Goal: Information Seeking & Learning: Learn about a topic

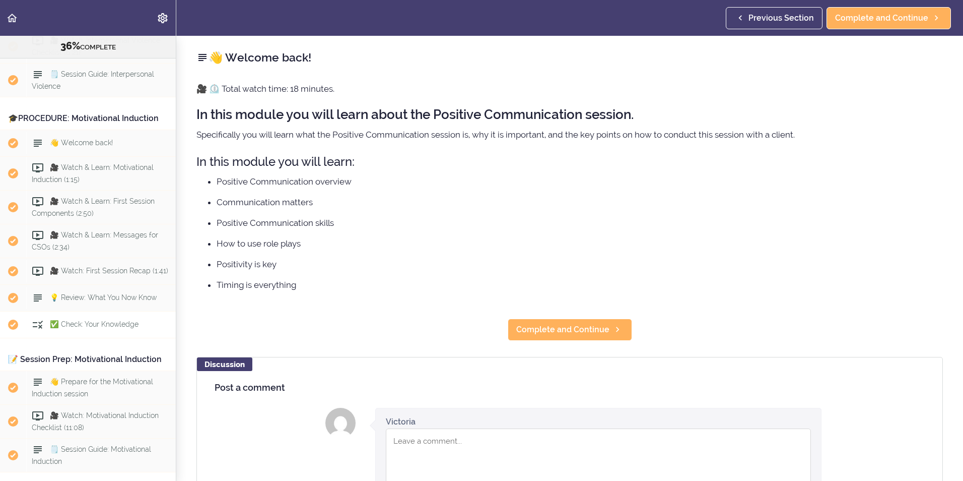
scroll to position [1595, 0]
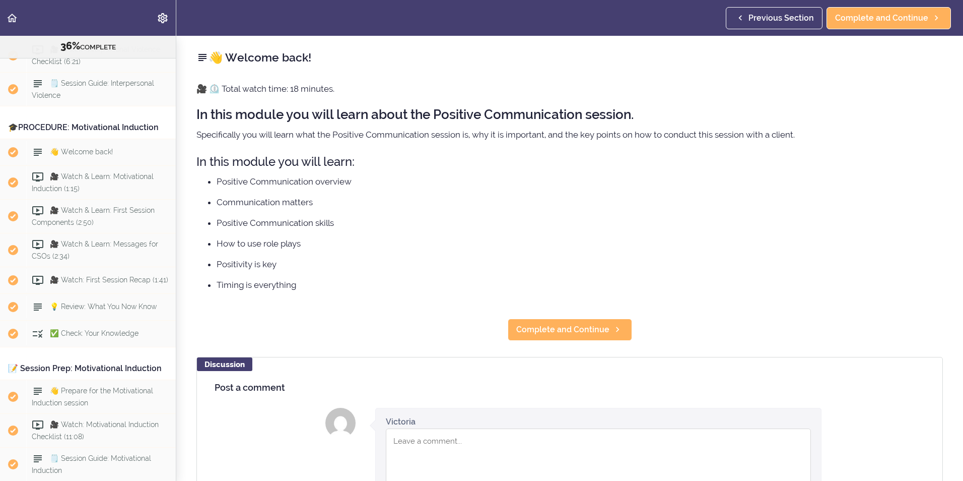
click at [92, 139] on div "🎓PROCEDURE: Motivational Induction" at bounding box center [88, 127] width 176 height 23
click at [86, 156] on span "👋 Welcome back!" at bounding box center [81, 152] width 63 height 8
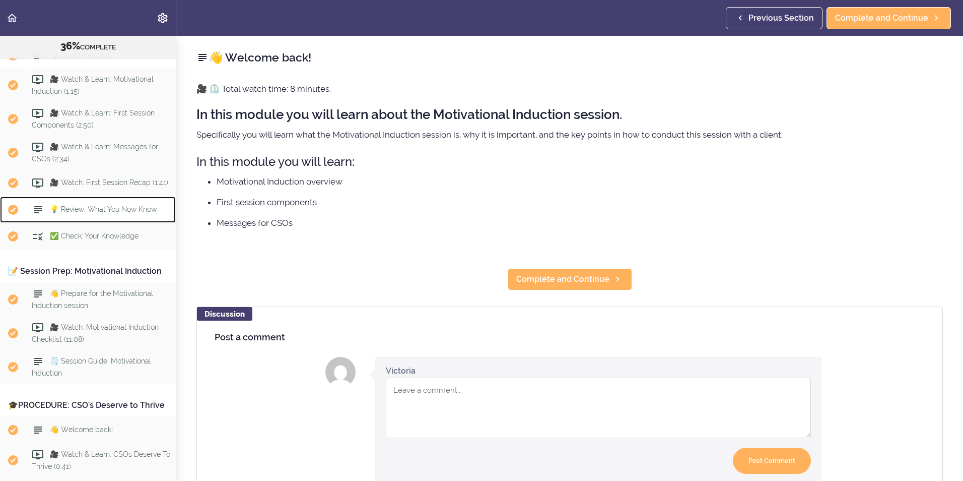
click at [82, 213] on span "💡 Review: What You Now Know" at bounding box center [103, 209] width 107 height 8
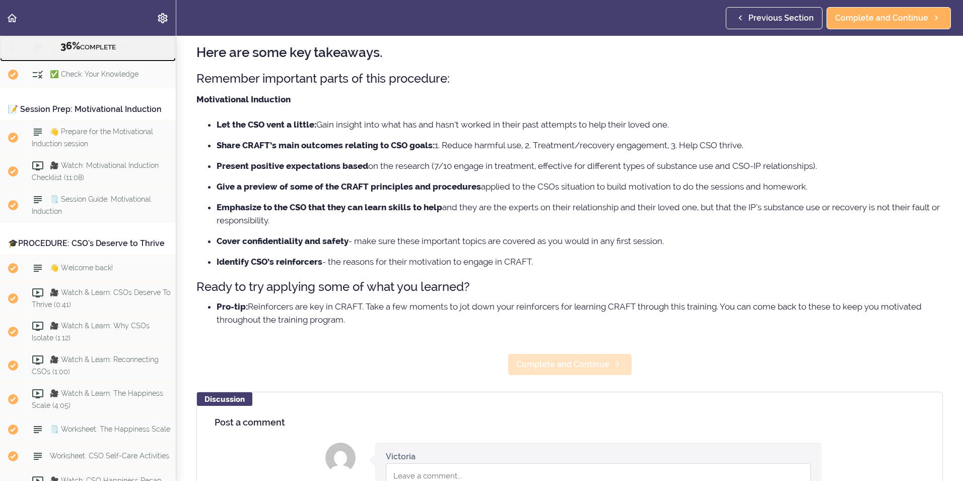
scroll to position [50, 0]
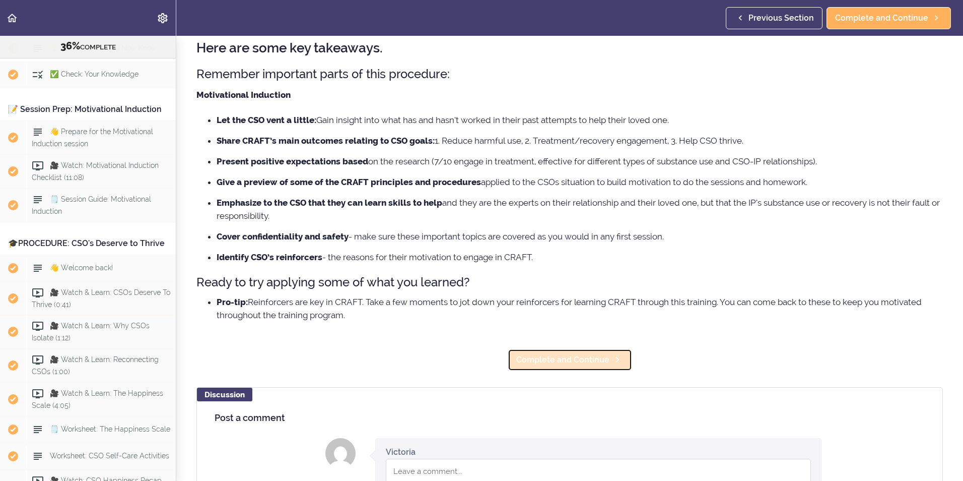
click at [550, 356] on span "Complete and Continue" at bounding box center [562, 360] width 93 height 12
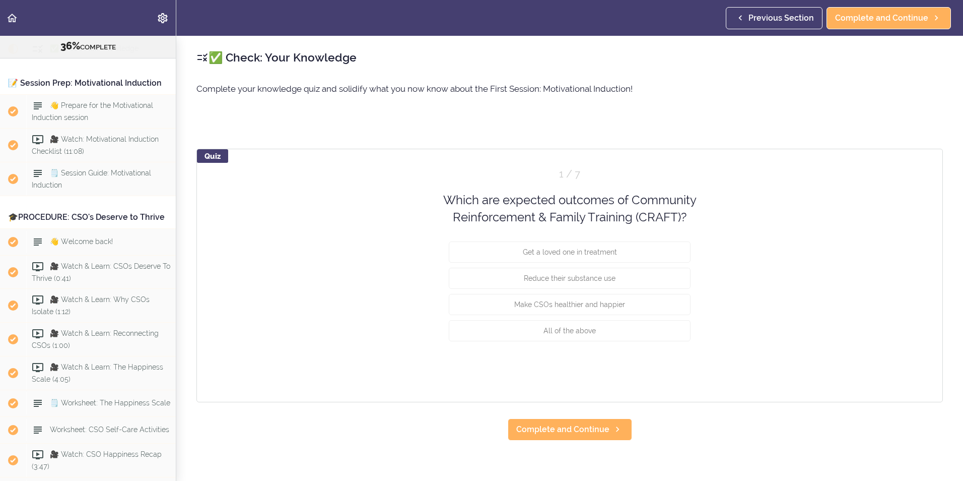
scroll to position [1881, 0]
click at [563, 330] on span "All of the above" at bounding box center [570, 330] width 52 height 8
click at [662, 370] on button "Check" at bounding box center [671, 368] width 40 height 14
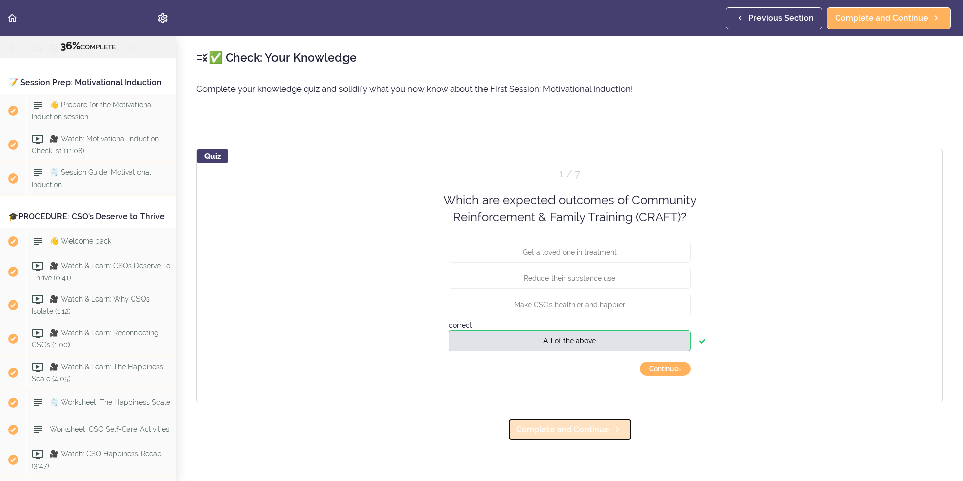
click at [575, 371] on span "Complete and Continue" at bounding box center [562, 429] width 93 height 12
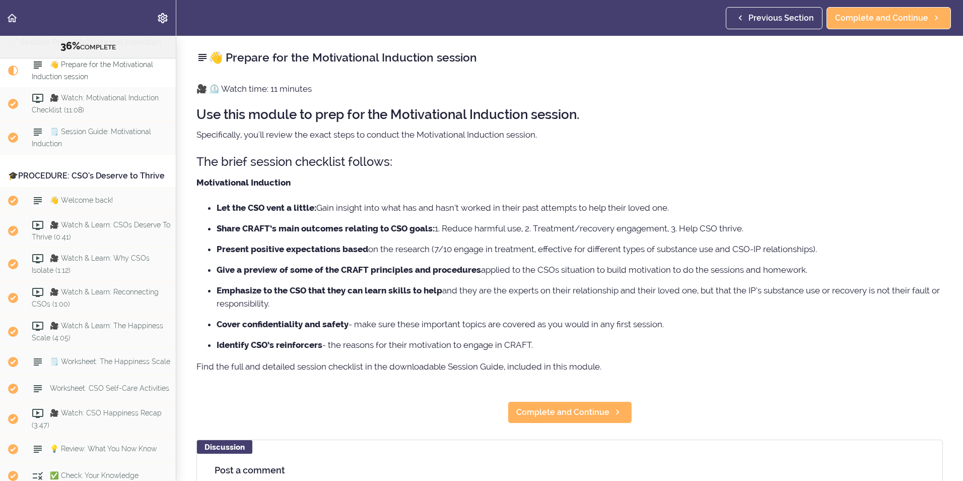
scroll to position [1940, 0]
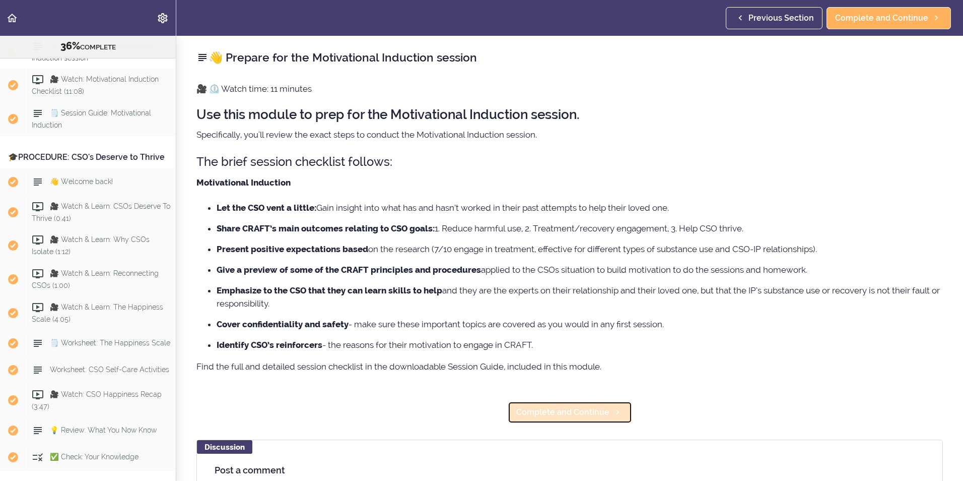
click at [582, 371] on span "Complete and Continue" at bounding box center [562, 412] width 93 height 12
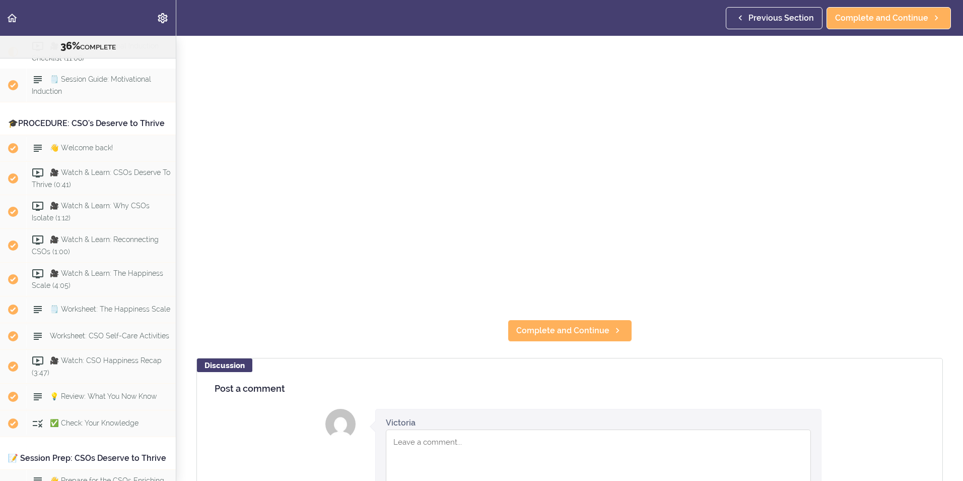
scroll to position [252, 0]
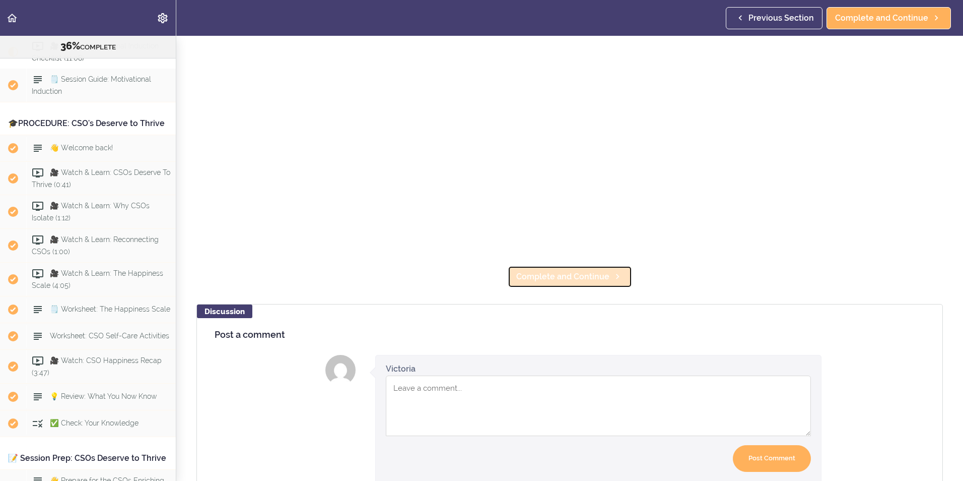
click at [530, 271] on span "Complete and Continue" at bounding box center [562, 277] width 93 height 12
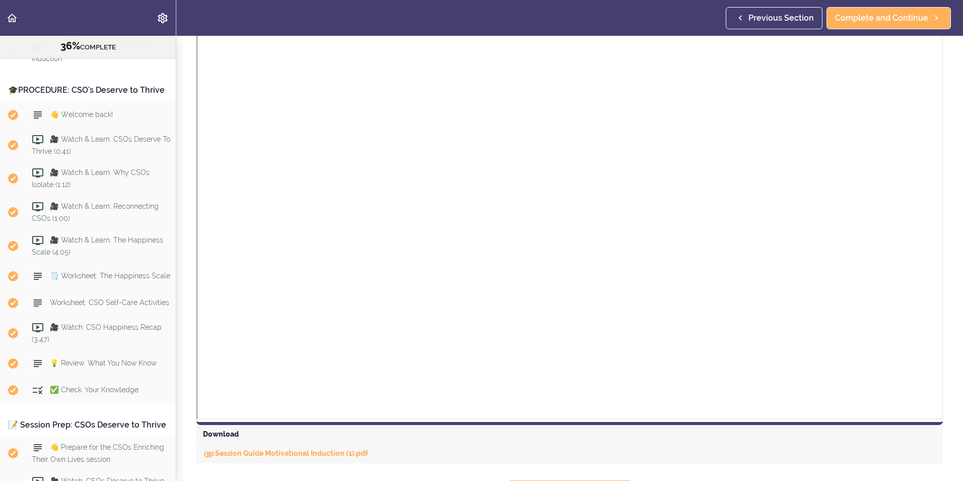
scroll to position [222, 0]
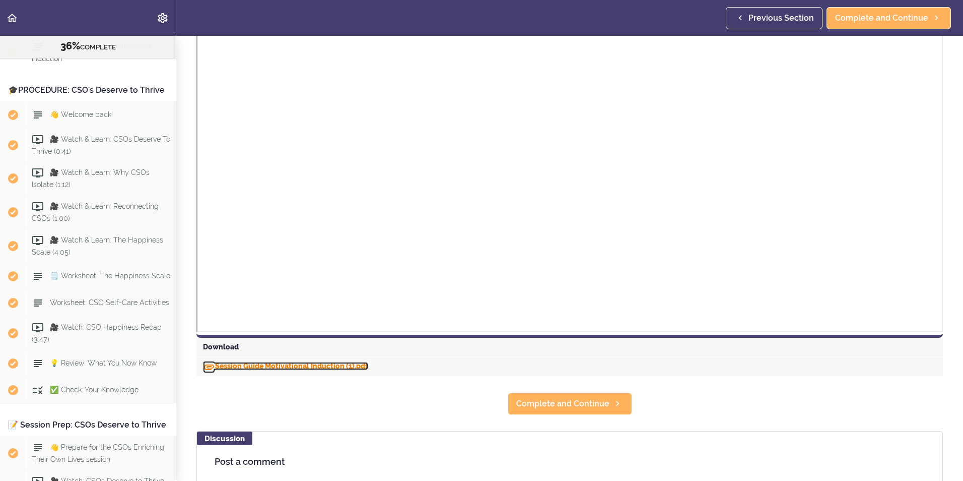
click at [234, 364] on link "Session Guide Motivational Induction (1).pdf" at bounding box center [285, 366] width 165 height 8
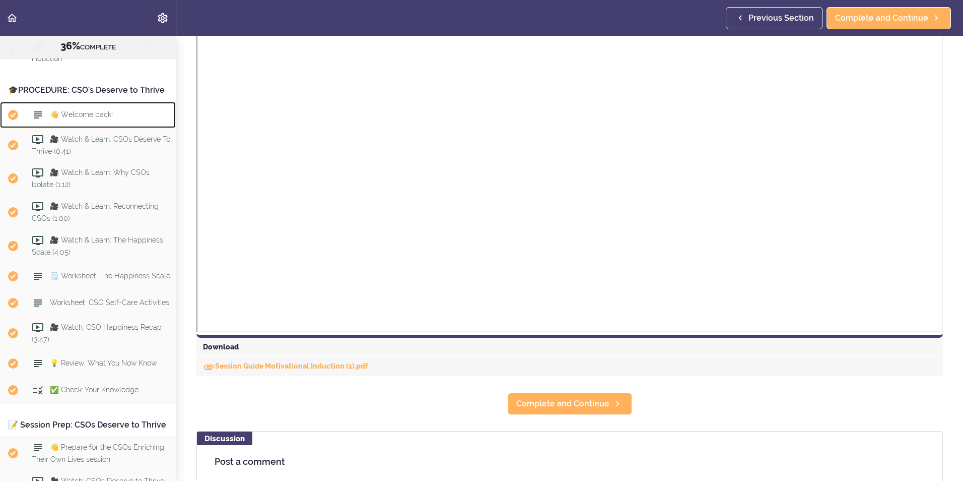
click at [80, 118] on span "👋 Welcome back!" at bounding box center [81, 114] width 63 height 8
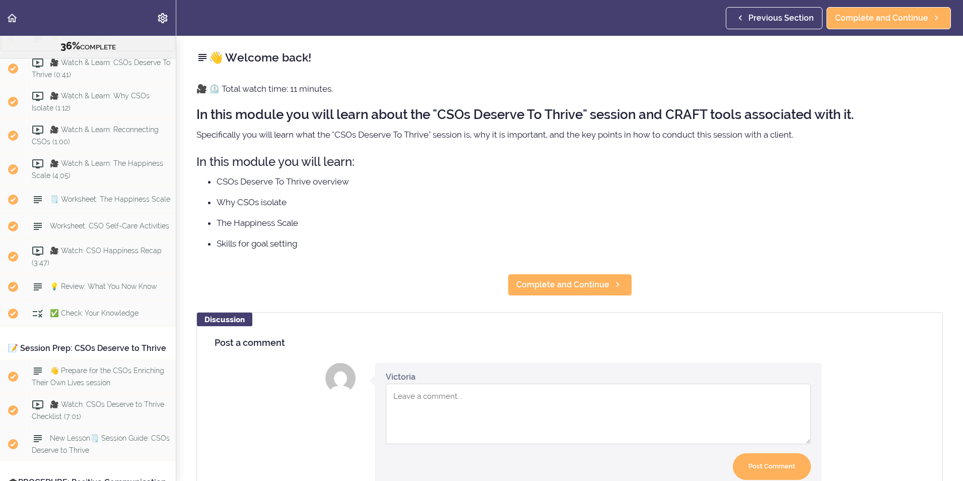
scroll to position [2086, 0]
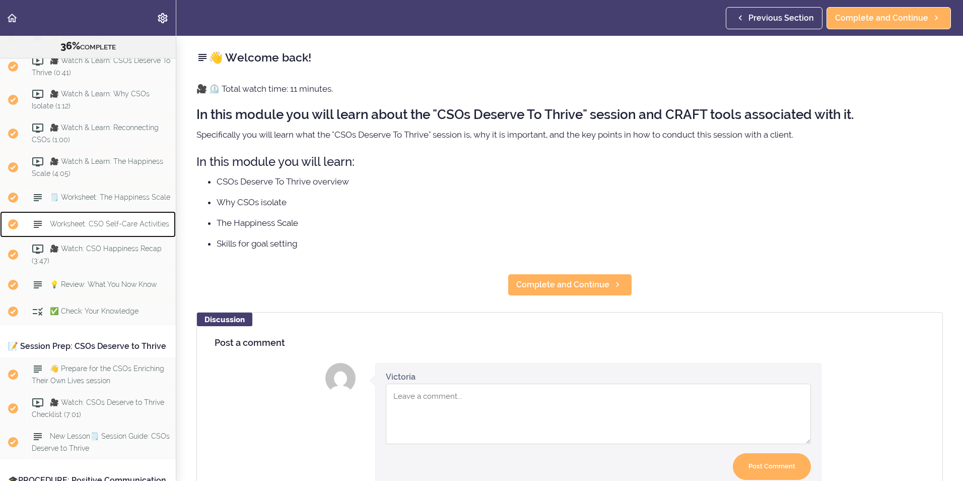
click at [82, 228] on span "Worksheet: CSO Self-Care Activities" at bounding box center [109, 224] width 119 height 8
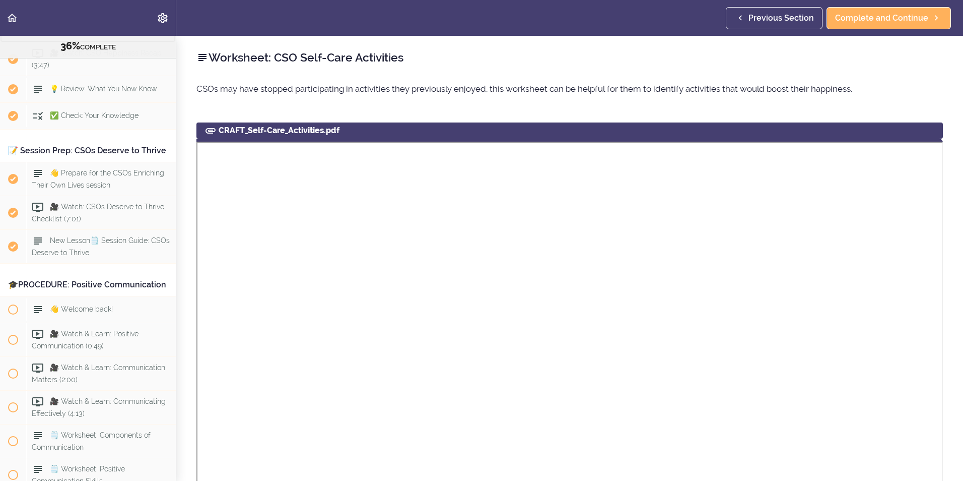
scroll to position [205, 0]
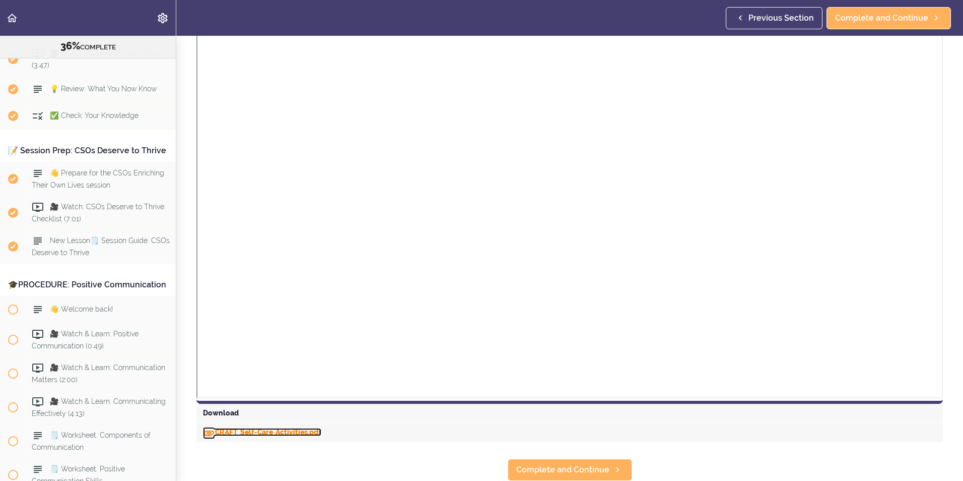
click at [246, 371] on link "CRAFT_Self-Care_Activities.pdf" at bounding box center [262, 432] width 118 height 8
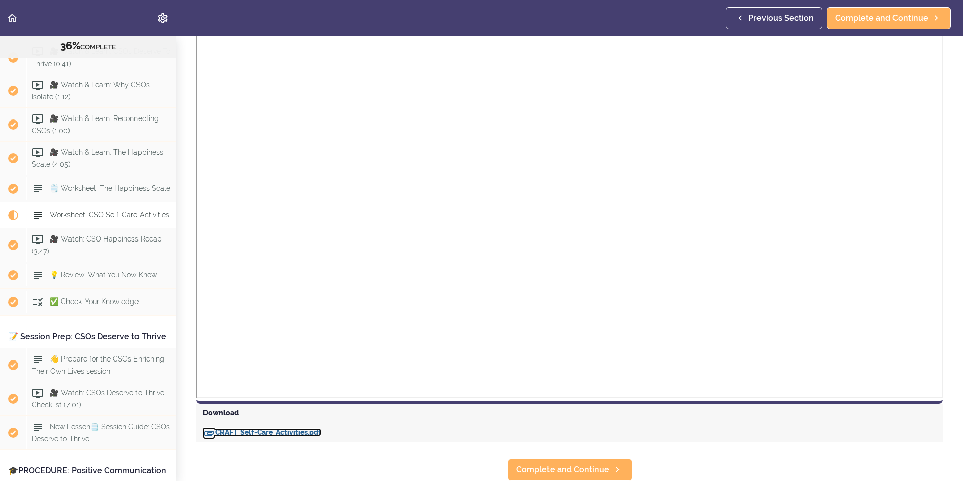
scroll to position [2080, 0]
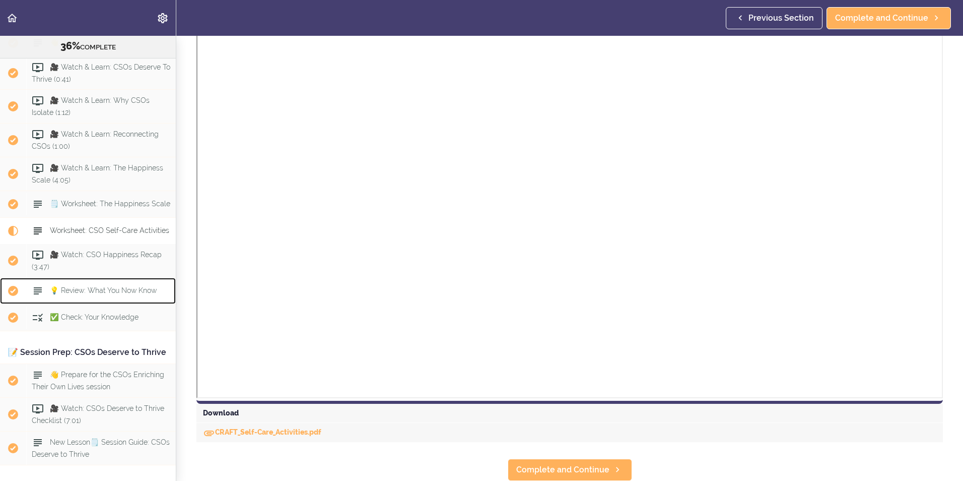
click at [84, 294] on span "💡 Review: What You Now Know" at bounding box center [103, 290] width 107 height 8
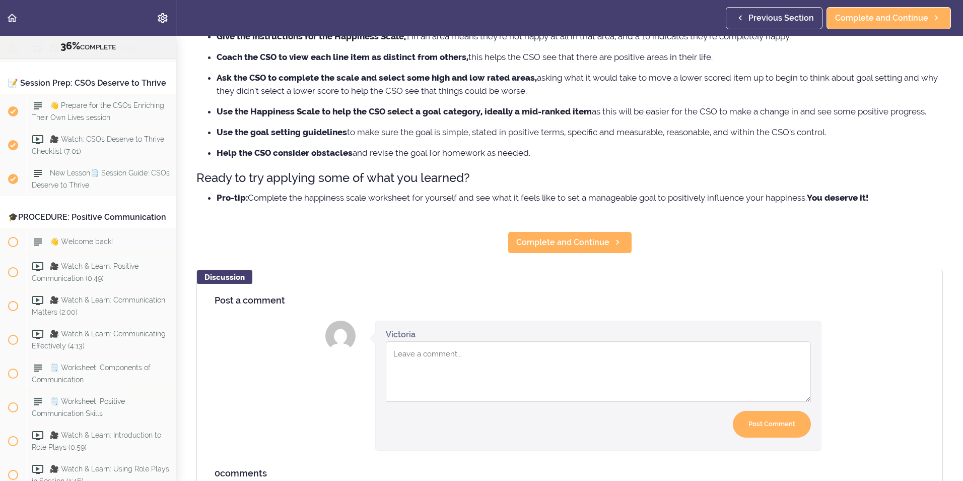
scroll to position [202, 0]
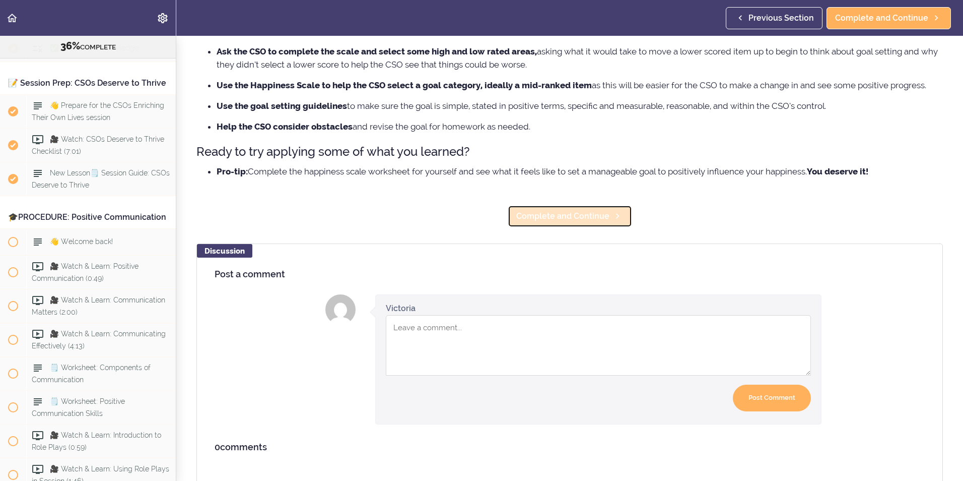
click at [543, 219] on span "Complete and Continue" at bounding box center [562, 216] width 93 height 12
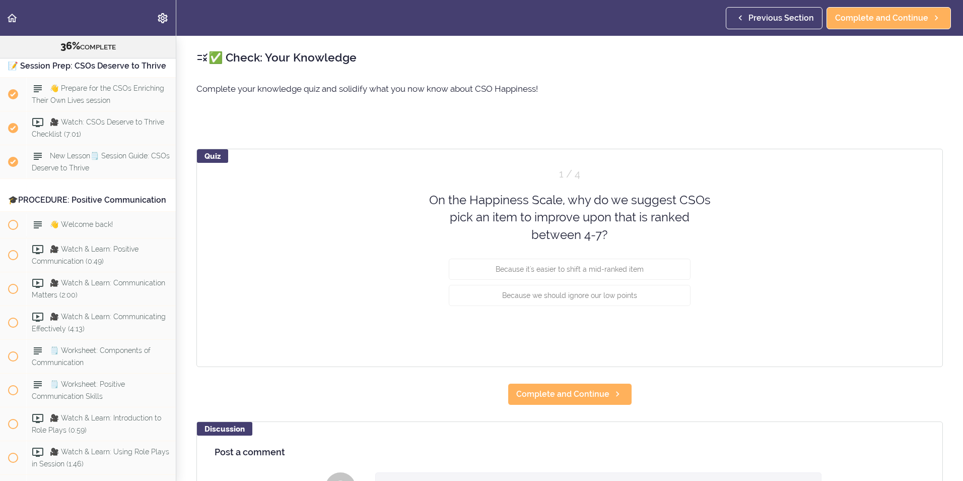
scroll to position [2375, 0]
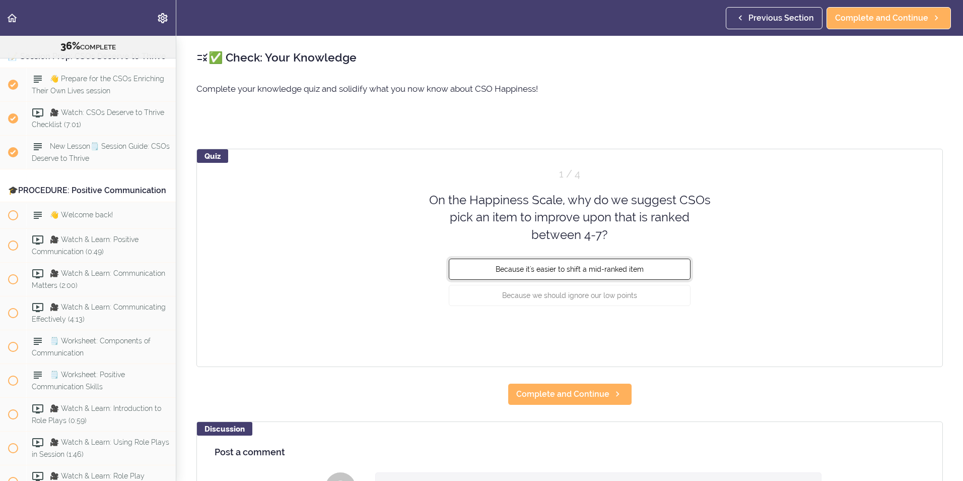
drag, startPoint x: 488, startPoint y: 269, endPoint x: 486, endPoint y: 274, distance: 5.3
click at [487, 268] on button "Because it's easier to shift a mid-ranked item" at bounding box center [570, 268] width 242 height 21
click at [659, 332] on button "Check" at bounding box center [671, 333] width 40 height 14
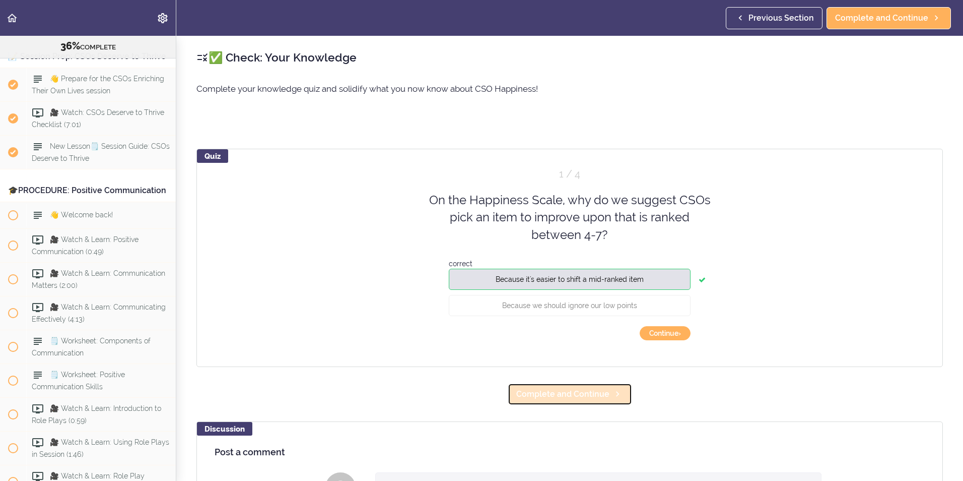
click at [567, 371] on span "Complete and Continue" at bounding box center [562, 394] width 93 height 12
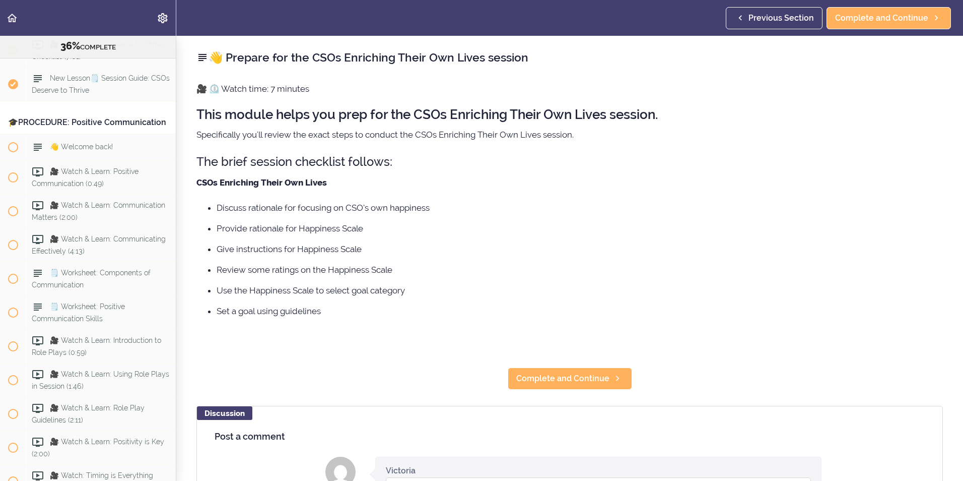
scroll to position [2447, 0]
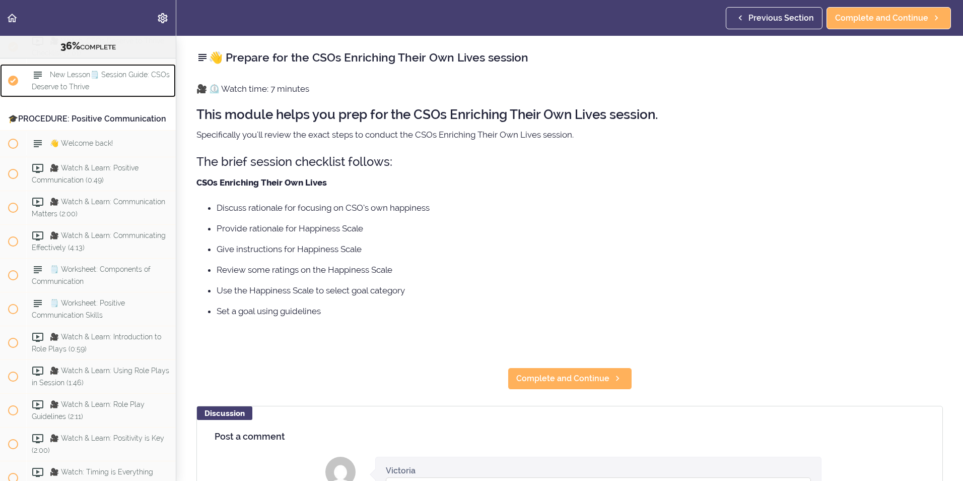
click at [68, 91] on span "New Lesson🗒️ Session Guide: CSOs Deserve to Thrive" at bounding box center [101, 81] width 138 height 20
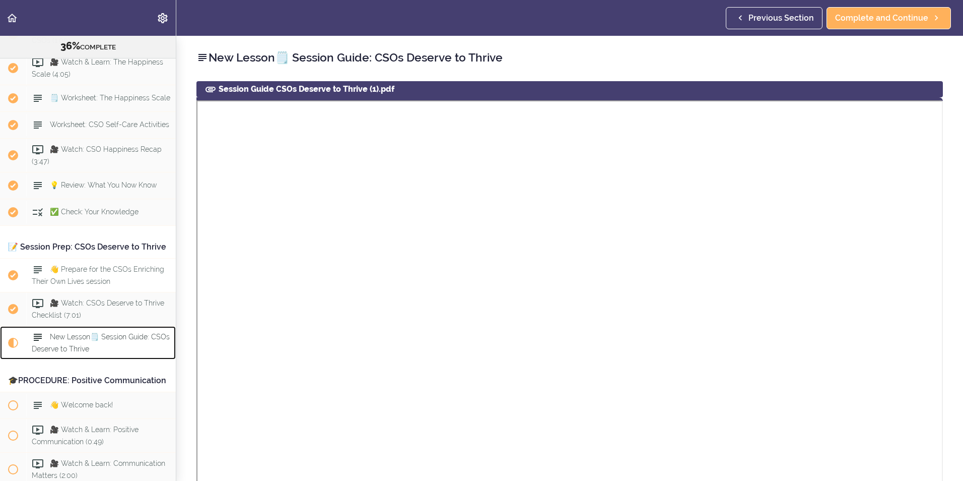
scroll to position [2162, 0]
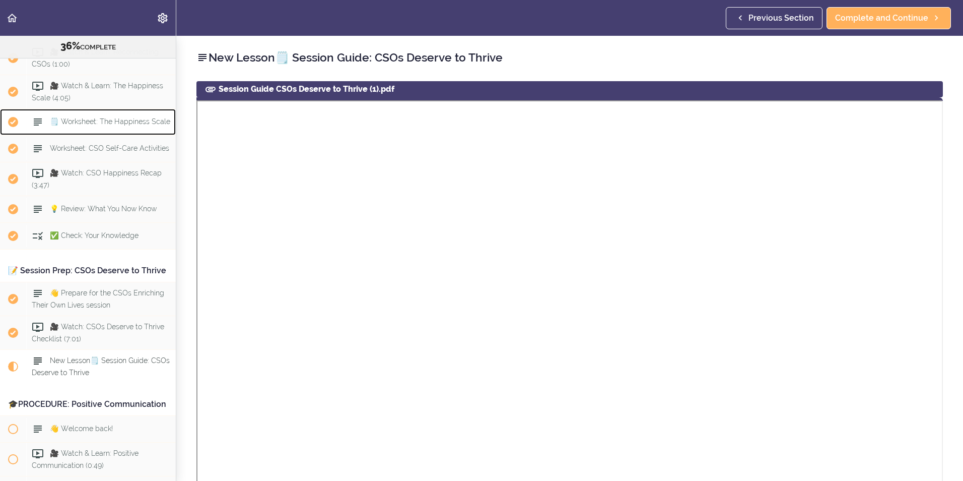
click at [88, 126] on span "🗒️ Worksheet: The Happiness Scale" at bounding box center [110, 122] width 120 height 8
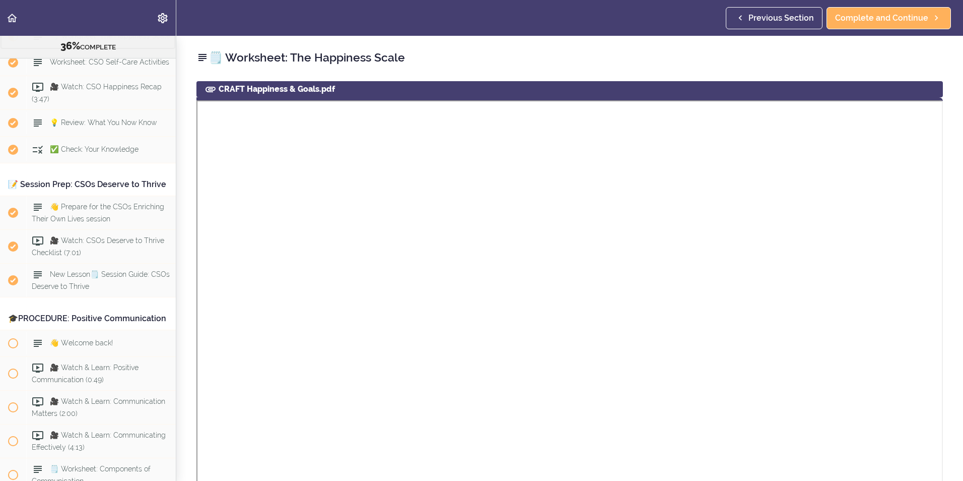
scroll to position [302, 0]
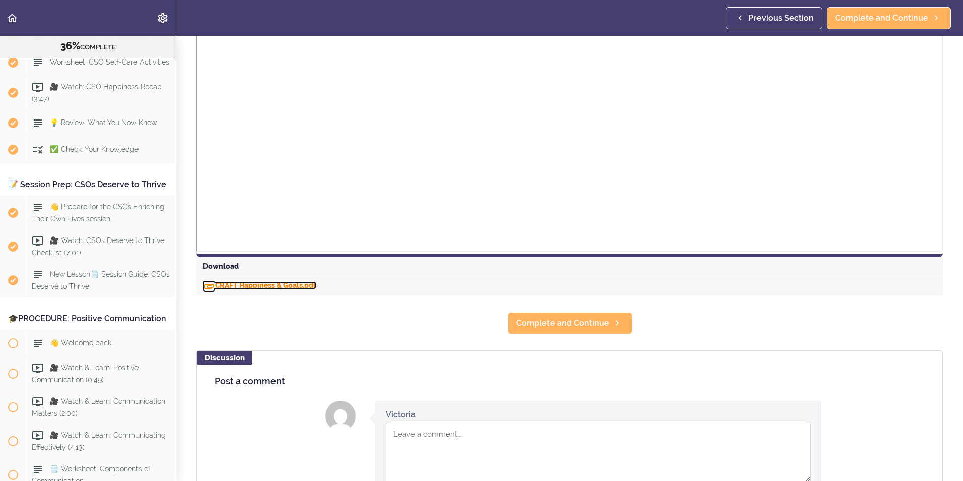
click at [253, 285] on link "CRAFT Happiness & Goals.pdf" at bounding box center [259, 285] width 113 height 8
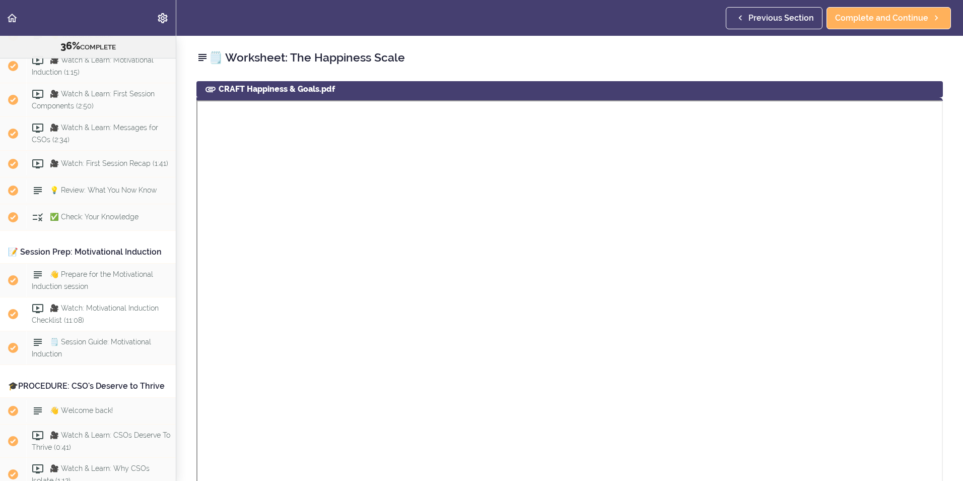
scroll to position [1743, 0]
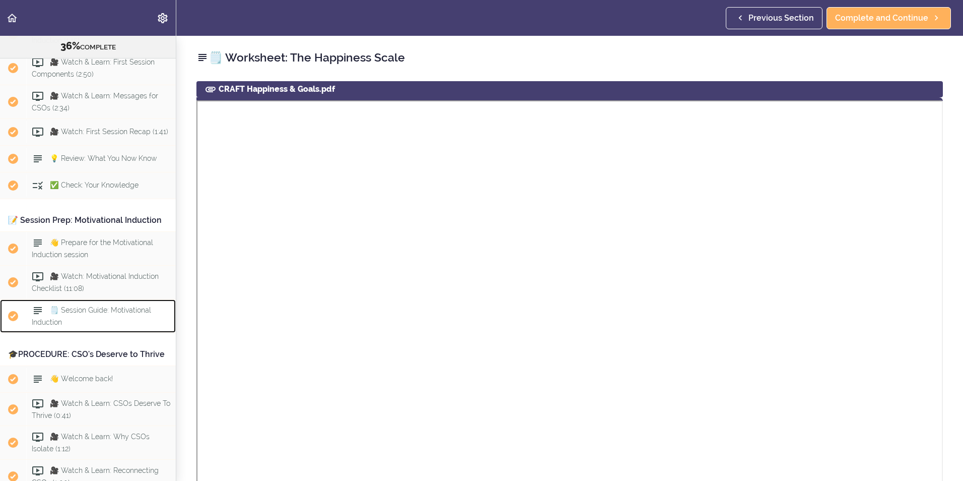
click at [79, 326] on span "🗒️ Session Guide: Motivational Induction" at bounding box center [91, 316] width 119 height 20
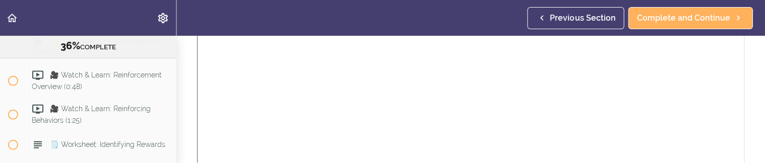
scroll to position [3619, 0]
